Goal: Find specific page/section: Find specific page/section

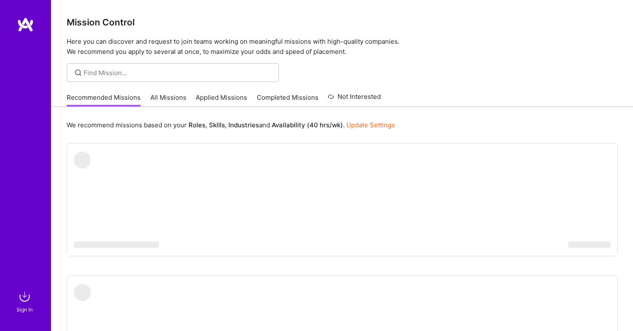
scroll to position [34, 0]
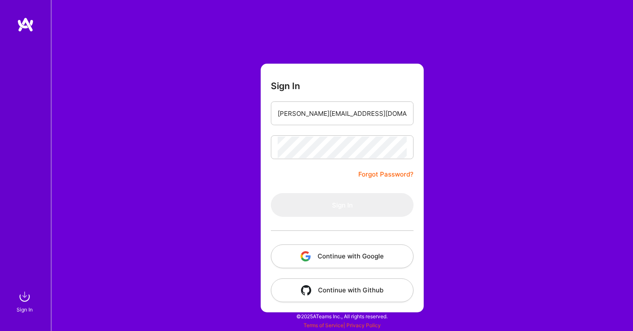
type input "[PERSON_NAME][EMAIL_ADDRESS][DOMAIN_NAME]"
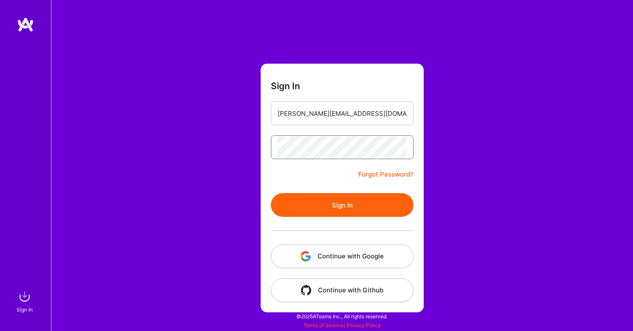
click at [342, 205] on button "Sign In" at bounding box center [342, 205] width 143 height 24
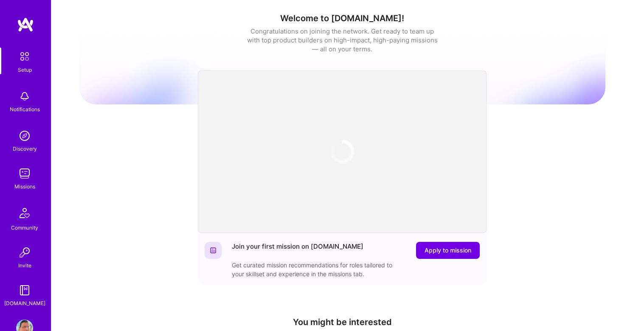
click at [21, 186] on div "Missions" at bounding box center [24, 186] width 21 height 9
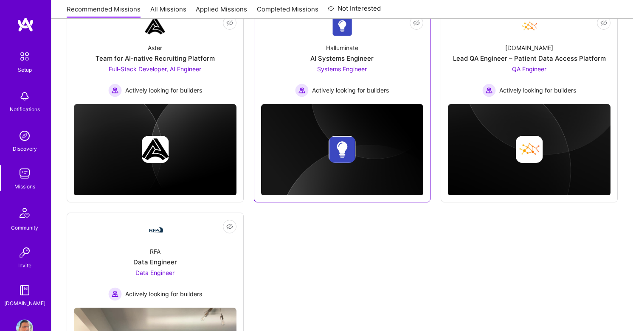
scroll to position [553, 0]
